Goal: Task Accomplishment & Management: Manage account settings

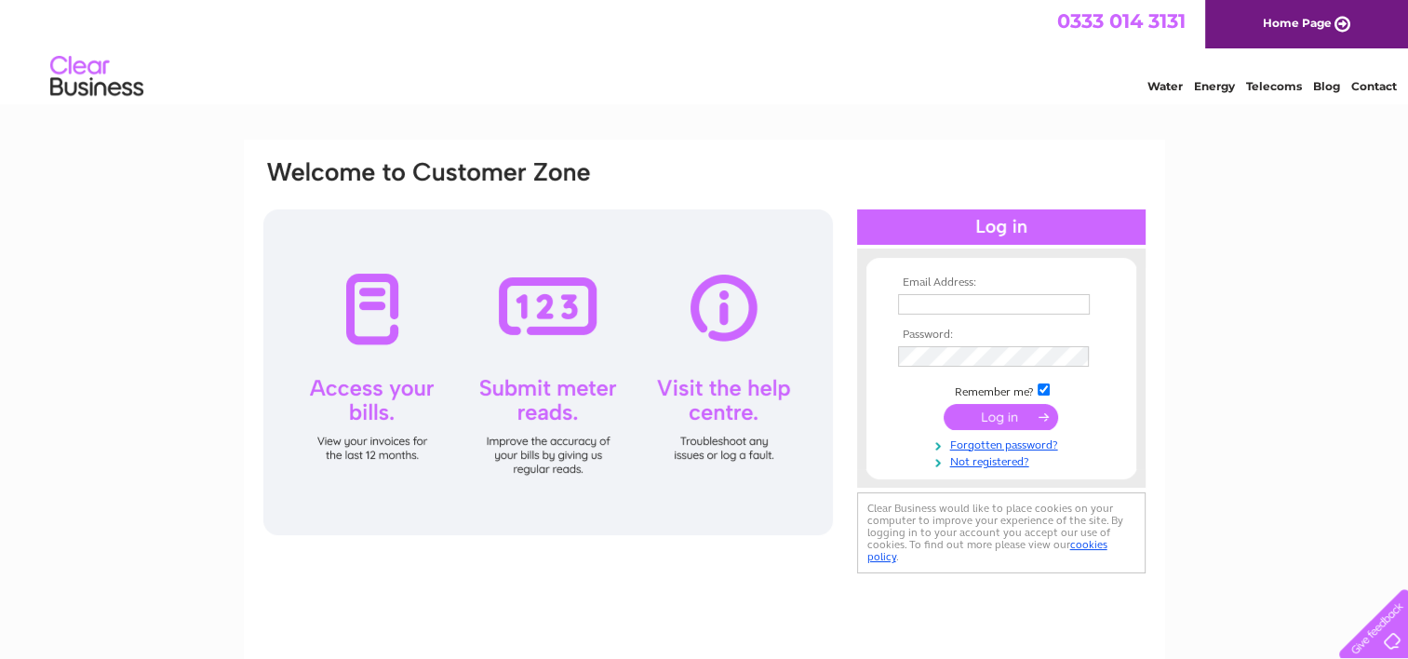
click at [961, 305] on input "text" at bounding box center [994, 304] width 192 height 20
type input "[EMAIL_ADDRESS][DOMAIN_NAME]"
click at [1017, 422] on input "submit" at bounding box center [1001, 417] width 115 height 26
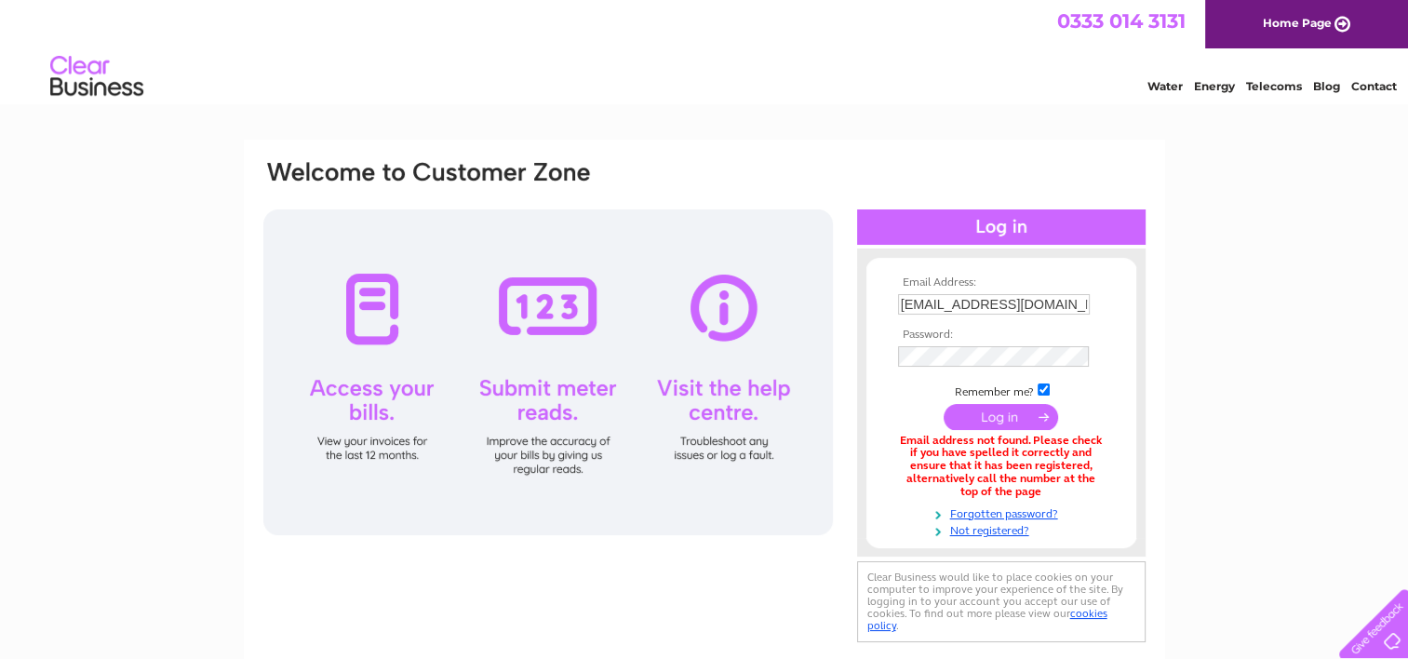
click at [921, 297] on input "[EMAIL_ADDRESS][DOMAIN_NAME]" at bounding box center [994, 304] width 192 height 20
type input "aisha.tufail@key.org.uk"
drag, startPoint x: 988, startPoint y: 418, endPoint x: 990, endPoint y: 428, distance: 10.6
click at [990, 428] on input "submit" at bounding box center [1001, 417] width 115 height 26
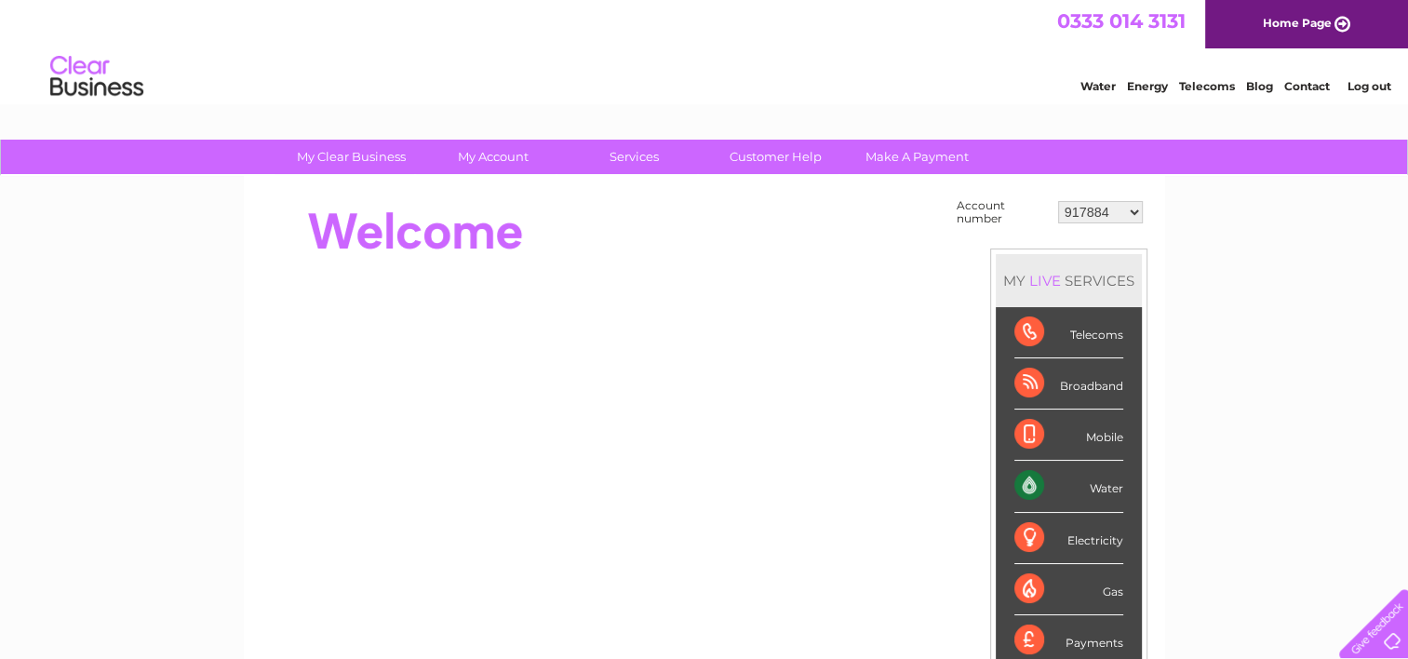
click at [1133, 210] on select "917884 30269472" at bounding box center [1100, 212] width 85 height 22
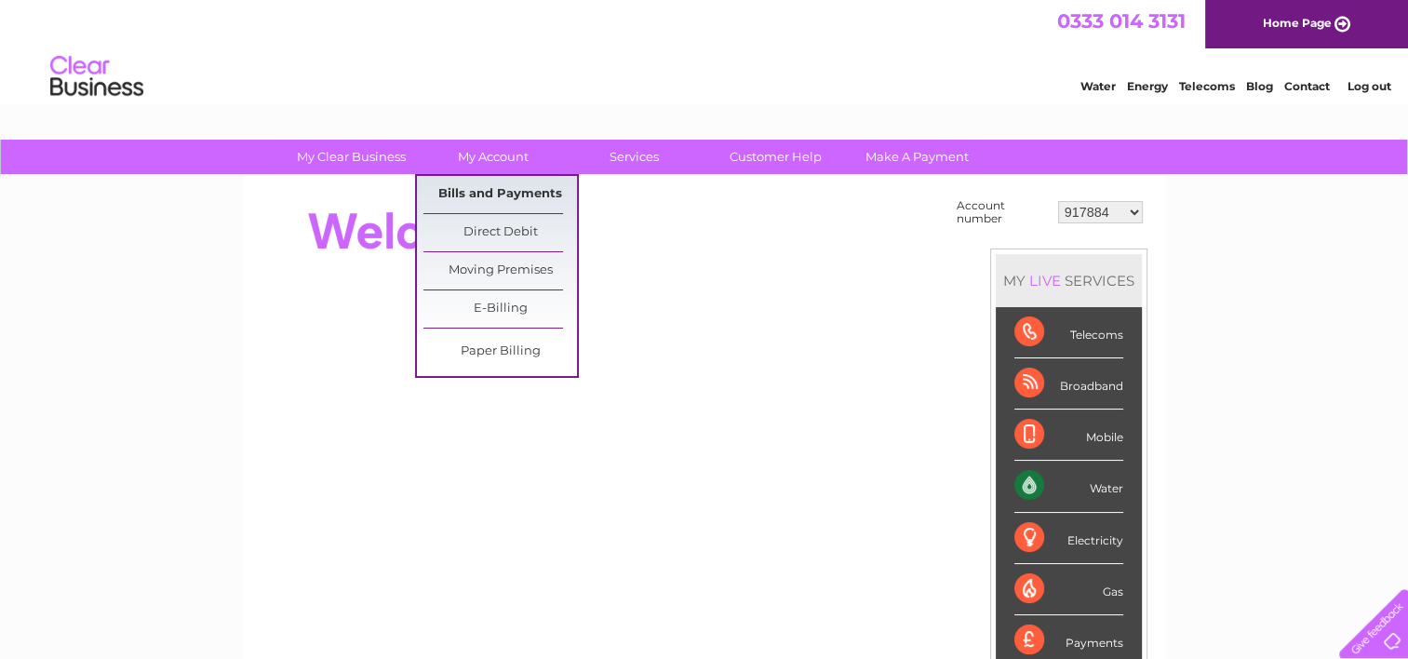
click at [501, 201] on link "Bills and Payments" at bounding box center [501, 194] width 154 height 37
click at [531, 185] on link "Bills and Payments" at bounding box center [501, 194] width 154 height 37
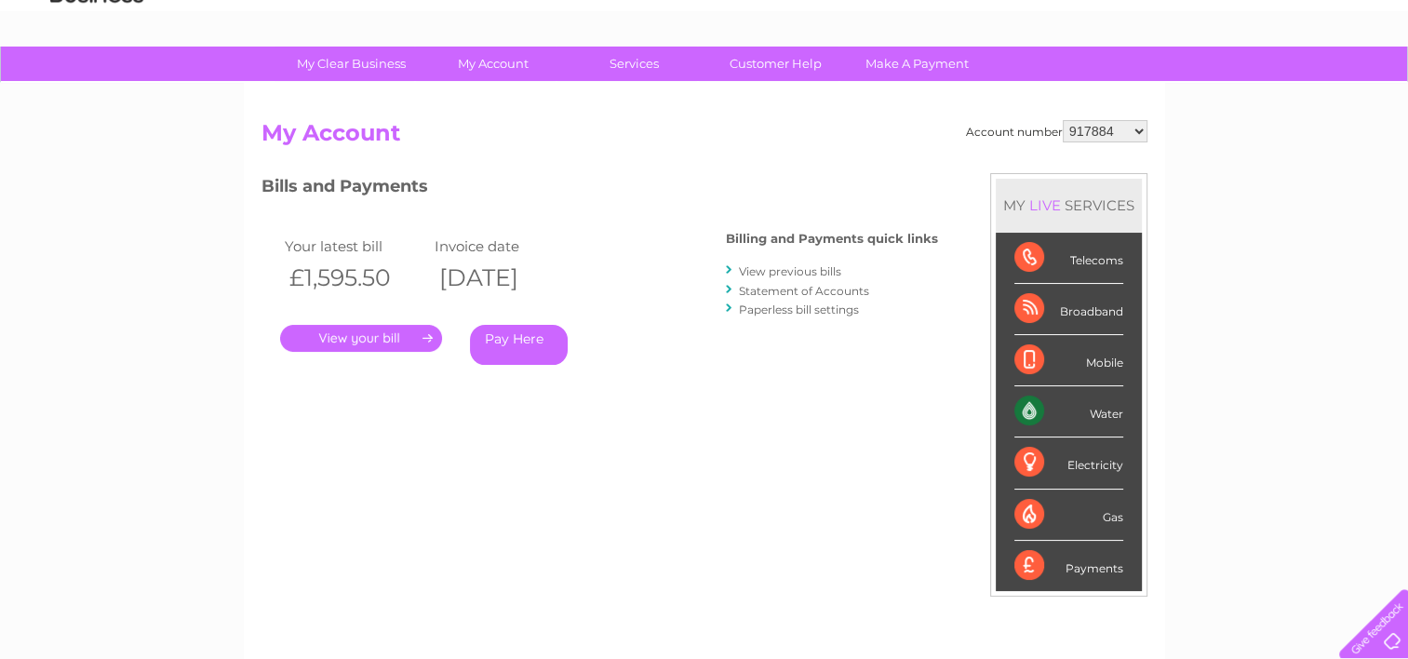
click at [342, 345] on link "." at bounding box center [361, 338] width 162 height 27
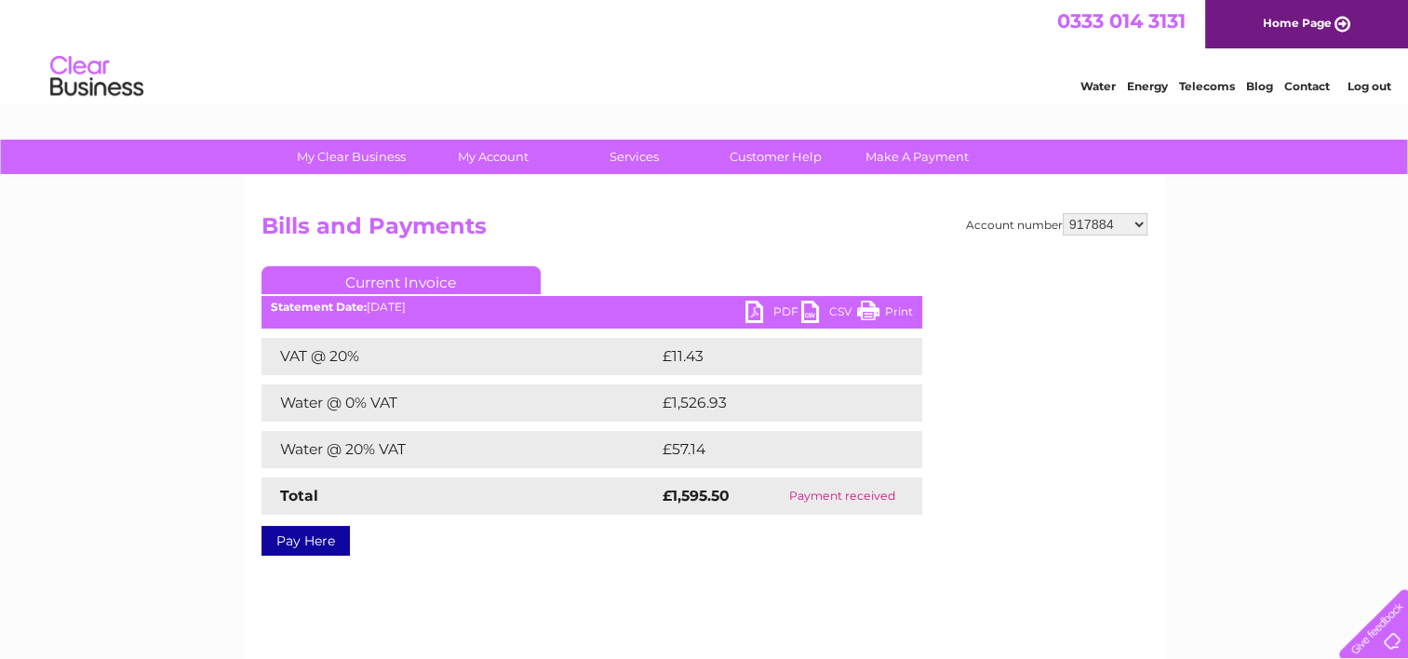
click at [761, 310] on link "PDF" at bounding box center [774, 314] width 56 height 27
